Goal: Check status: Check status

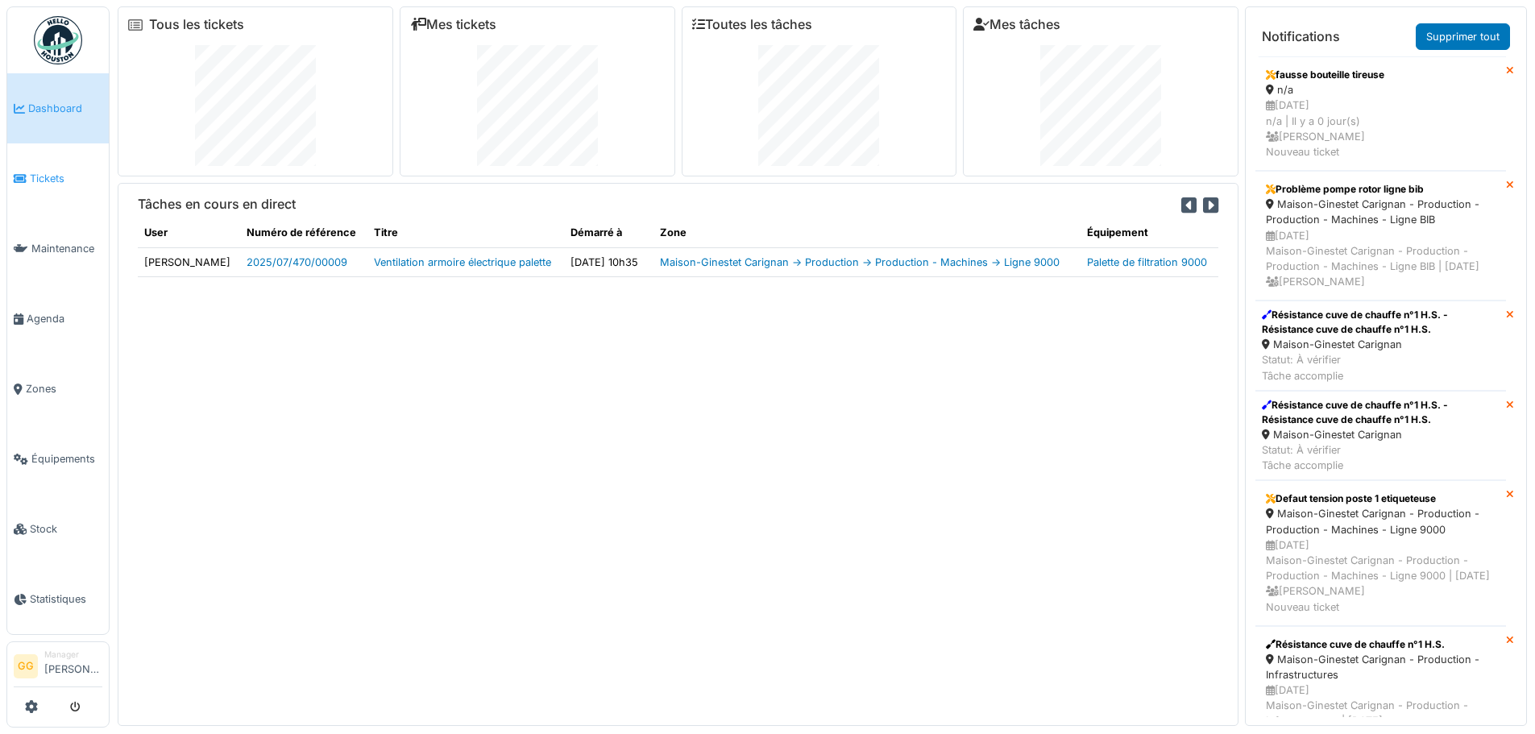
click at [64, 176] on span "Tickets" at bounding box center [66, 178] width 73 height 15
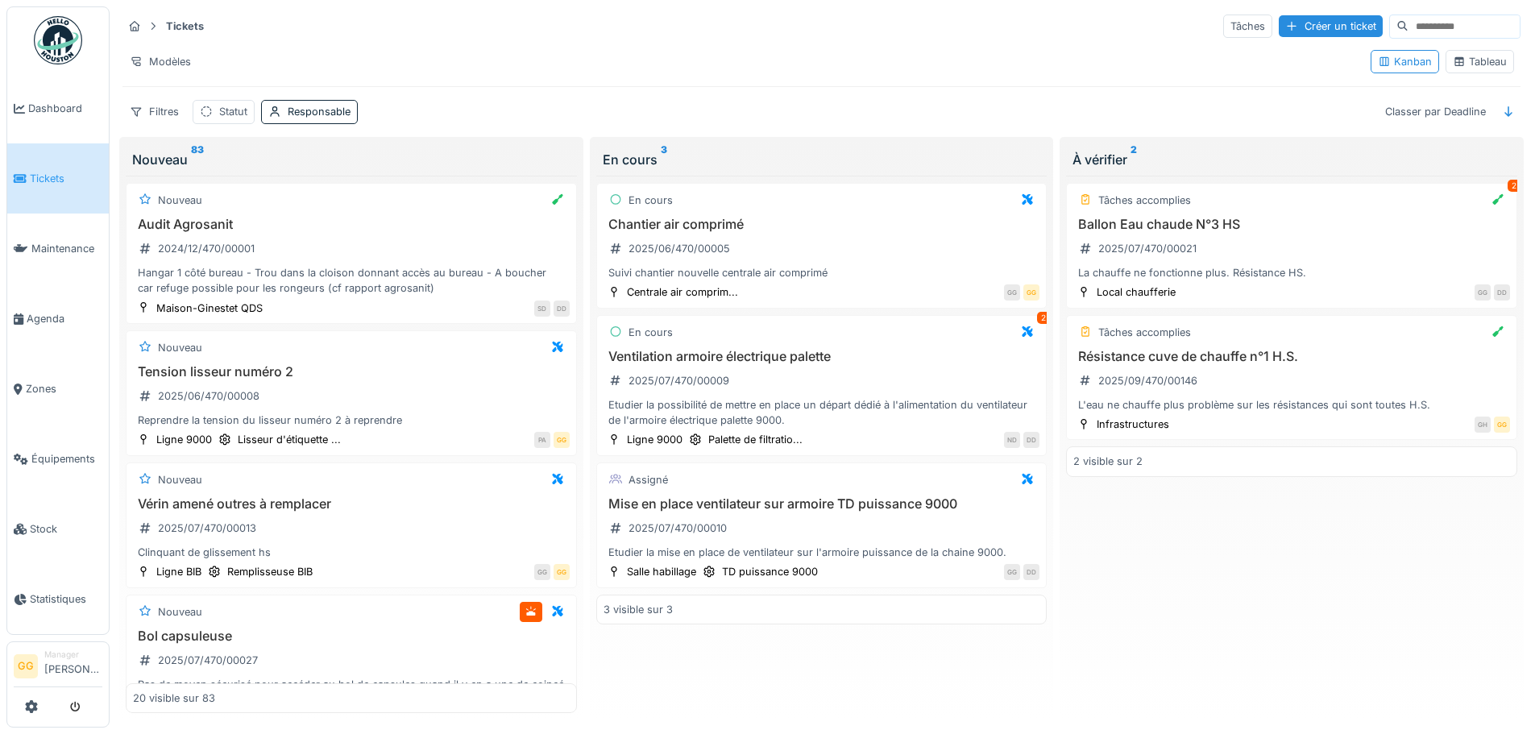
click at [1490, 51] on div "Tableau" at bounding box center [1479, 61] width 68 height 23
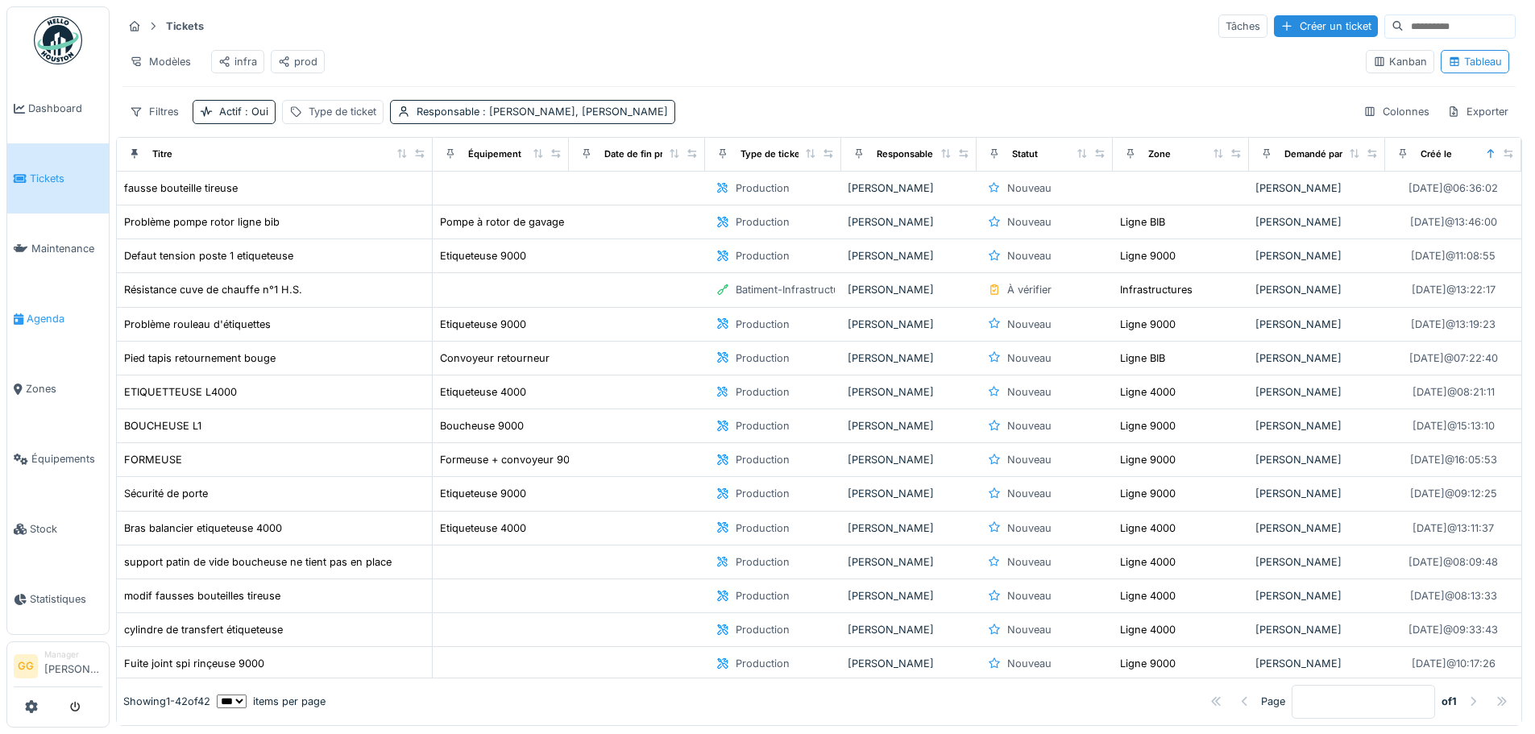
click at [46, 316] on span "Agenda" at bounding box center [65, 318] width 76 height 15
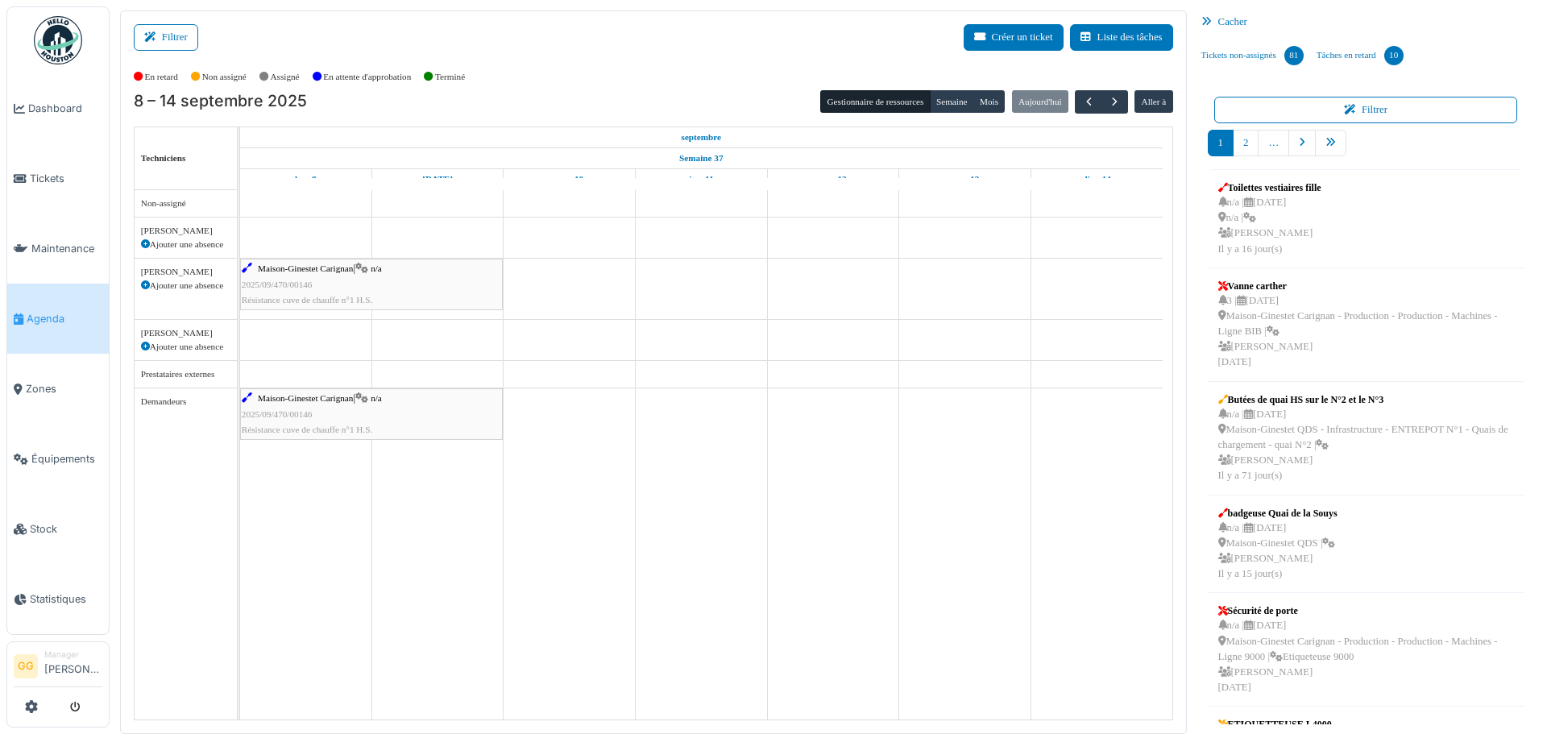
click at [344, 283] on div "Maison-Ginestet Carignan | n/a 2025/09/470/00146 Résistance cuve de chauffe n°1…" at bounding box center [371, 284] width 259 height 47
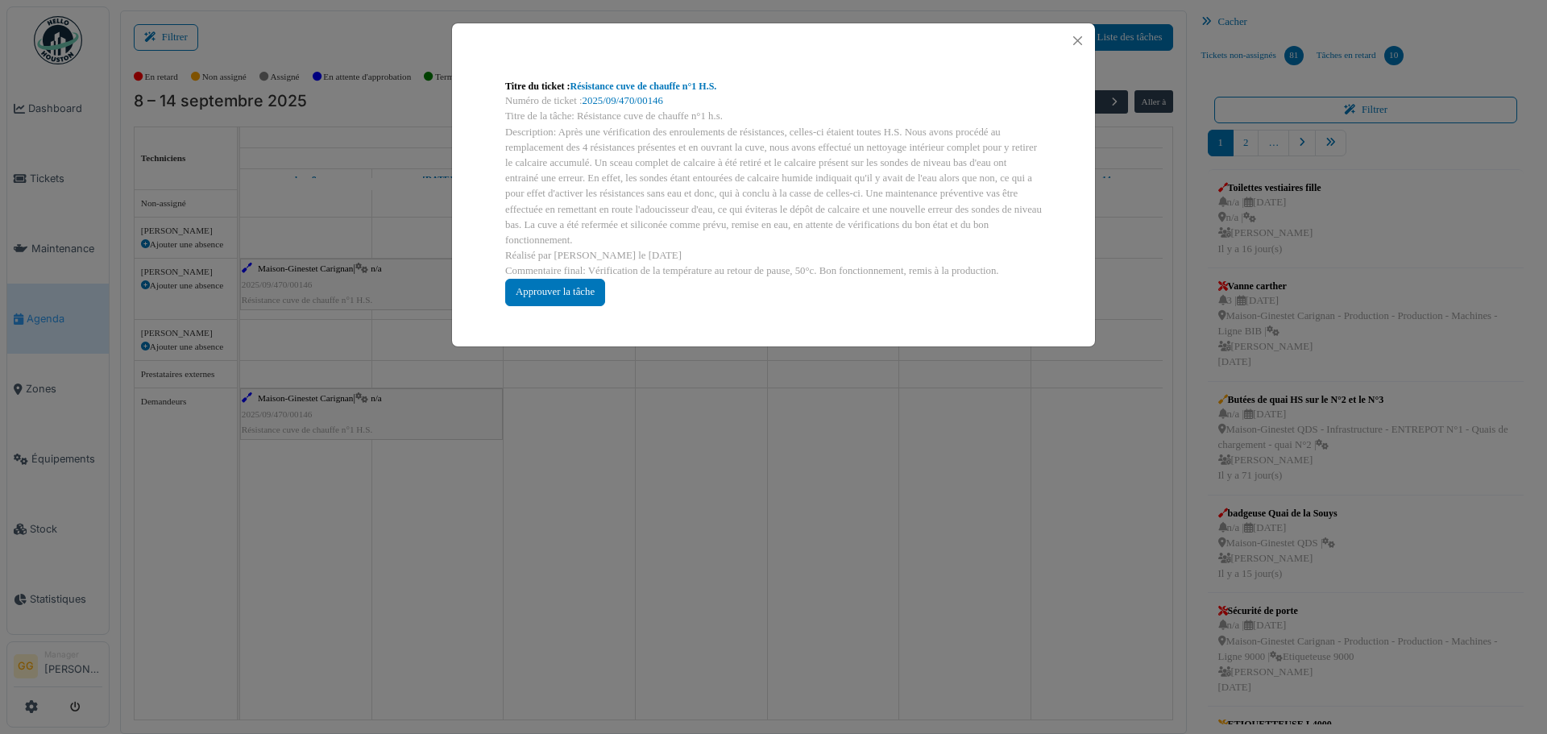
click at [657, 187] on div "Description: Après une vérification des enroulements de résistances, celles-ci …" at bounding box center [773, 187] width 537 height 124
click at [371, 282] on div "Titre du ticket : Résistance cuve de chauffe n°1 H.S. Numéro de ticket : 2025/0…" at bounding box center [773, 367] width 1547 height 734
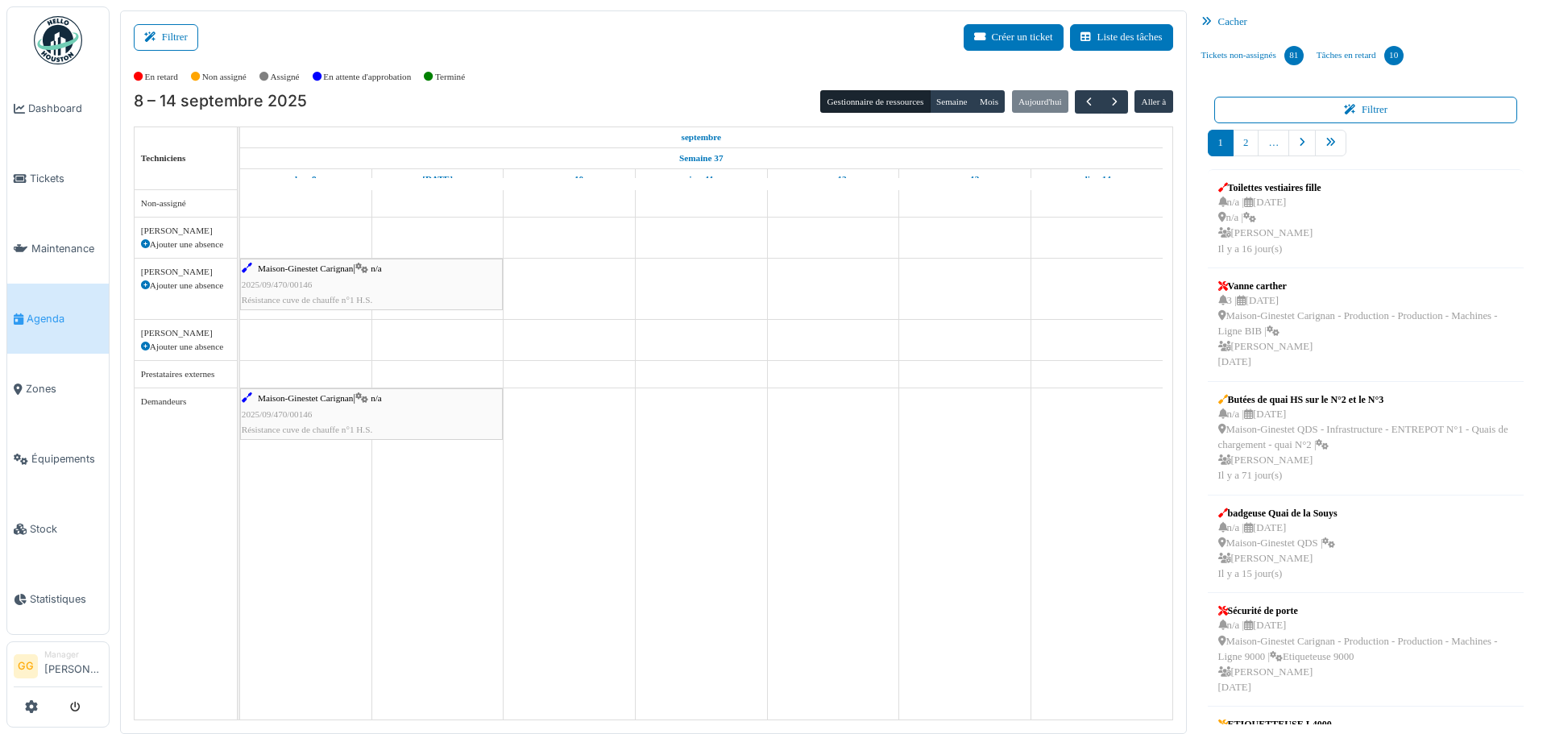
click at [342, 286] on div "Maison-Ginestet Carignan | n/a 2025/09/470/00146 Résistance cuve de chauffe n°1…" at bounding box center [371, 284] width 259 height 47
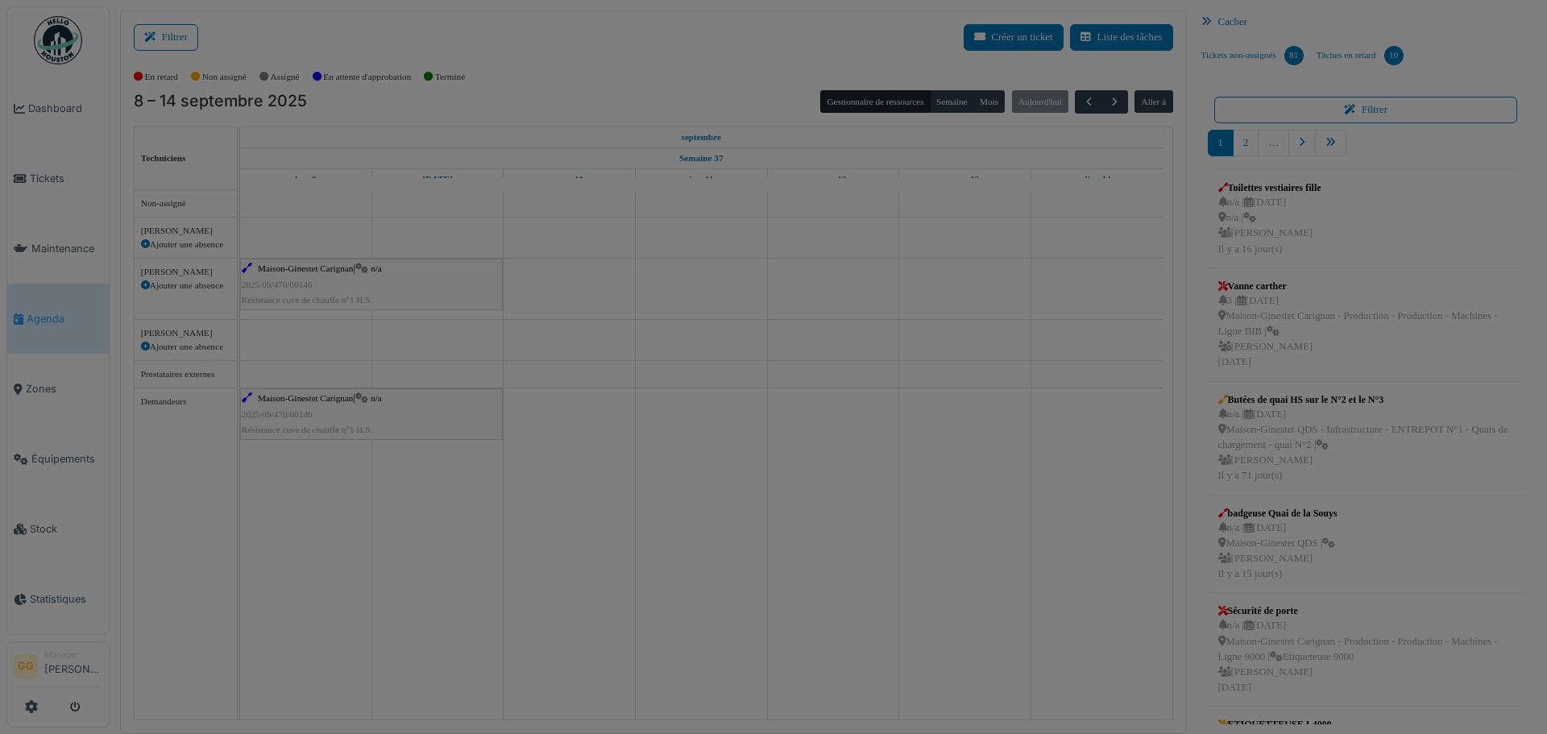
click at [342, 286] on div at bounding box center [773, 367] width 1547 height 734
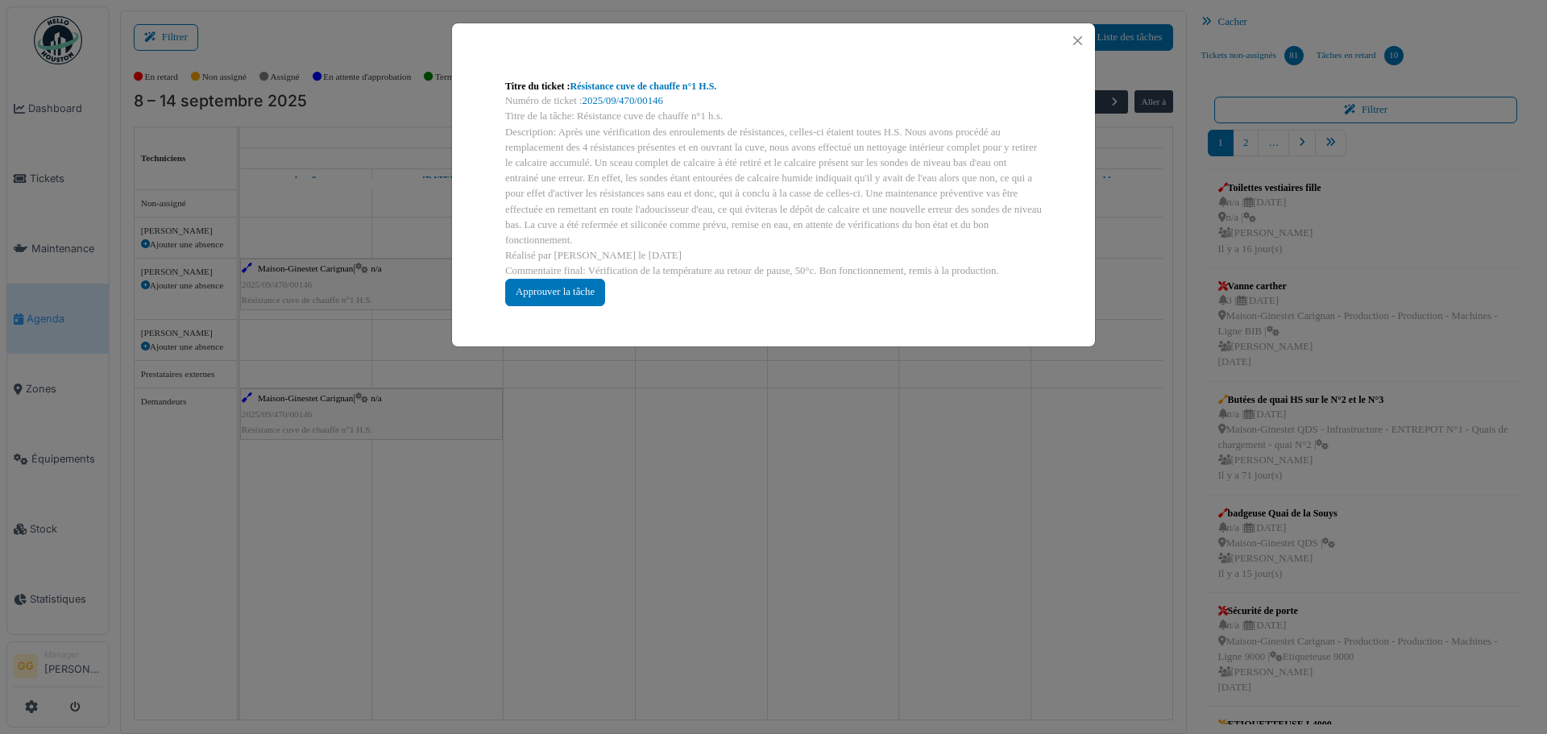
click at [1004, 445] on div "Titre du ticket : Résistance cuve de chauffe n°1 H.S. Numéro de ticket : 2025/0…" at bounding box center [773, 367] width 1547 height 734
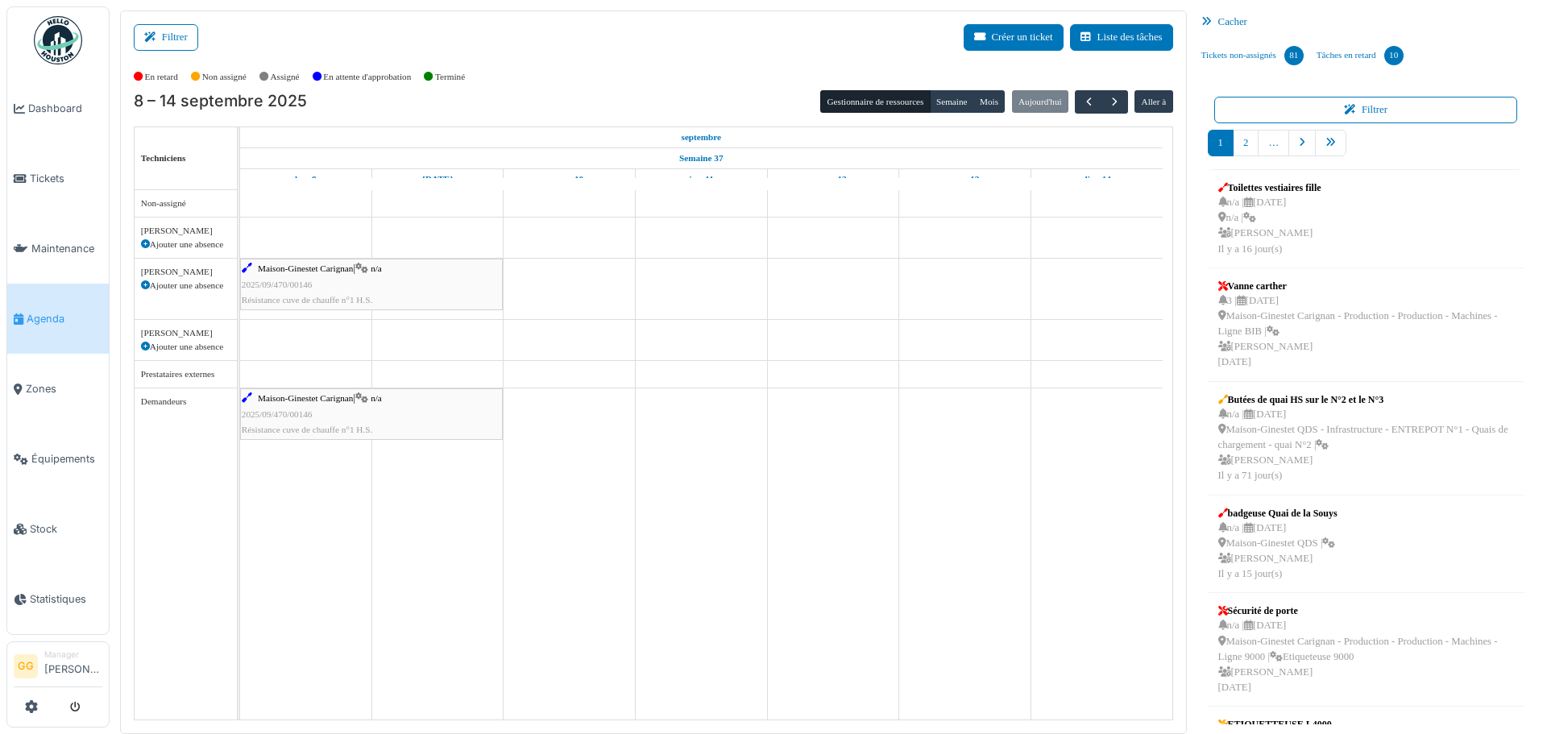
click at [346, 295] on span "Résistance cuve de chauffe n°1 H.S." at bounding box center [307, 300] width 131 height 10
click at [346, 294] on body "Dashboard Tickets Maintenance [GEOGRAPHIC_DATA] Zones Équipements Stock Statist…" at bounding box center [773, 367] width 1547 height 734
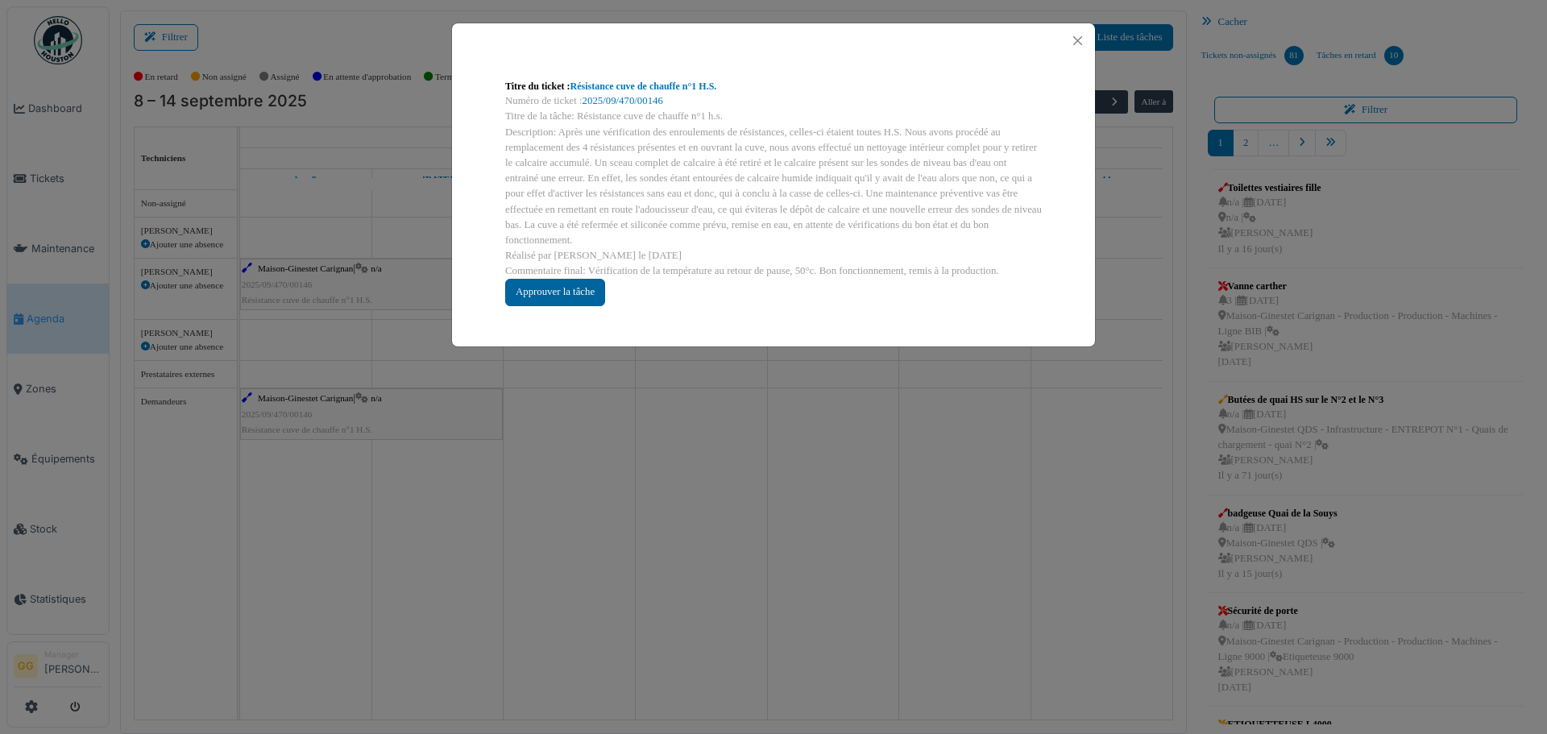
click at [549, 296] on div "Approuver la tâche" at bounding box center [555, 292] width 100 height 27
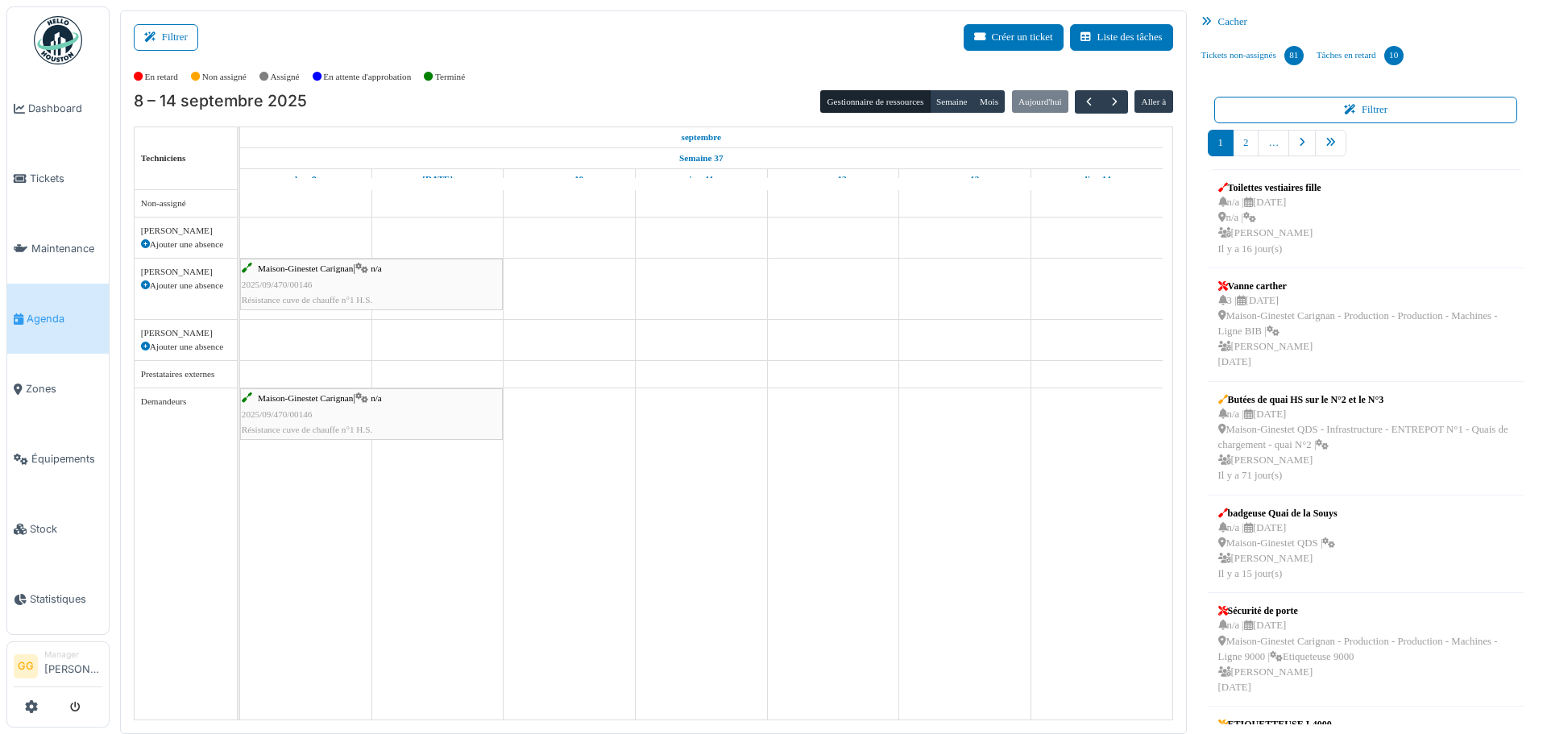
click at [280, 282] on span "2025/09/470/00146" at bounding box center [277, 285] width 71 height 10
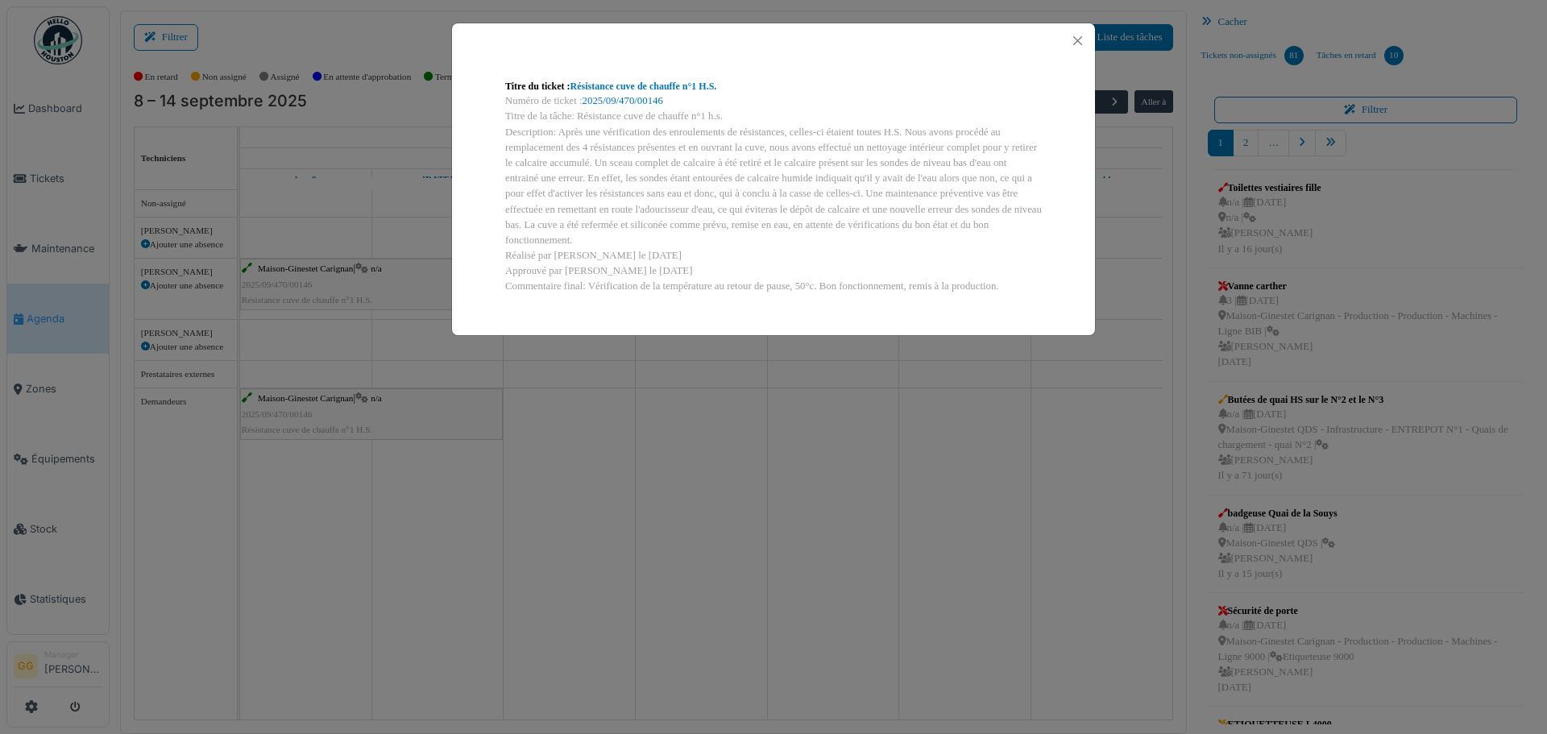
drag, startPoint x: 506, startPoint y: 134, endPoint x: 1013, endPoint y: 292, distance: 530.8
click at [1013, 292] on div "Titre du ticket : Résistance cuve de chauffe n°1 H.S. Numéro de ticket : 2025/0…" at bounding box center [773, 186] width 562 height 241
copy div "Loremipsumd: Sitam con adipiscingel sed doeiusmodtem in utlaboreetd, magnaa-en …"
